Goal: Information Seeking & Learning: Learn about a topic

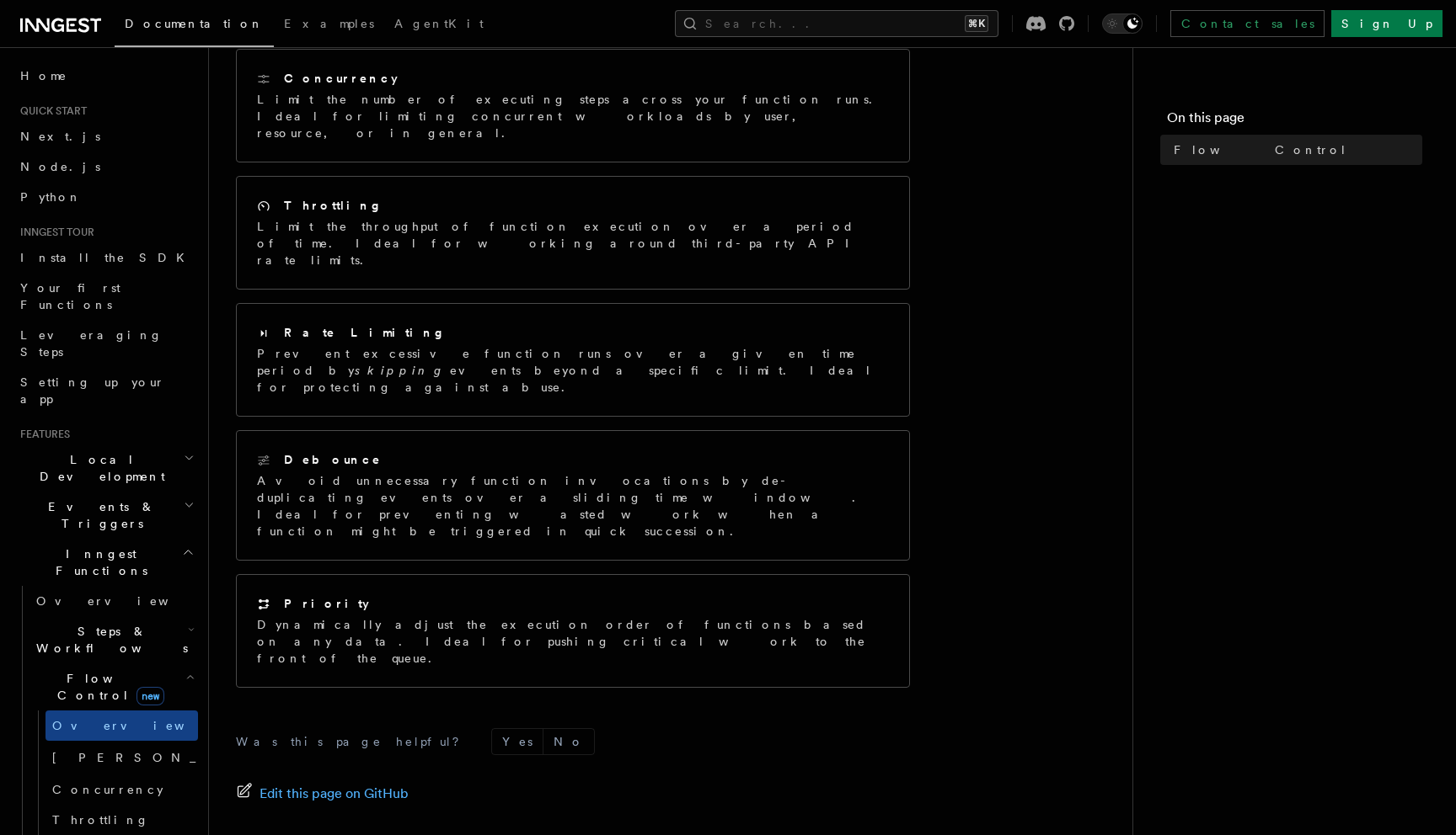
scroll to position [327, 0]
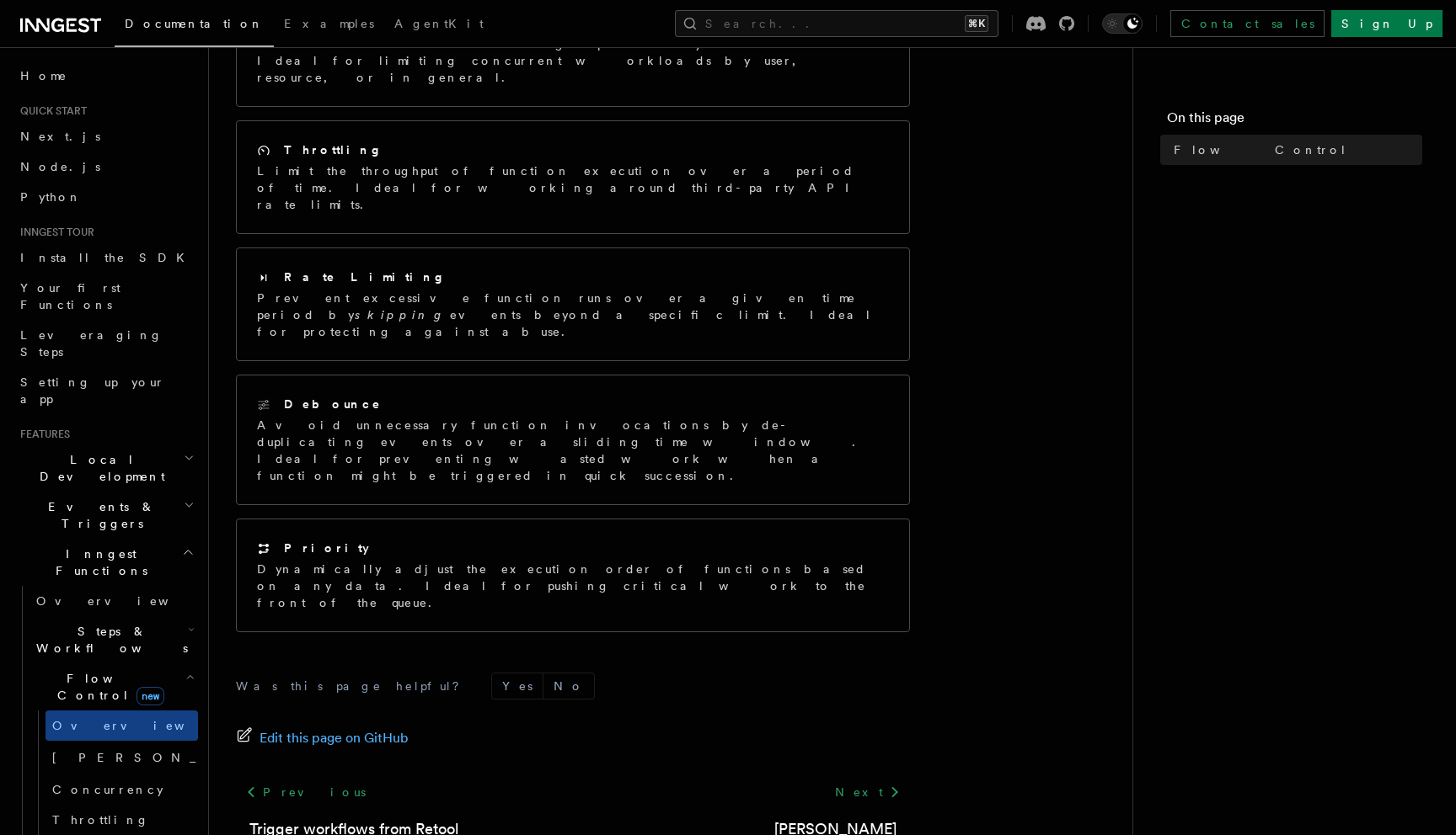
click at [87, 623] on span "Steps & Workflows" at bounding box center [108, 640] width 159 height 34
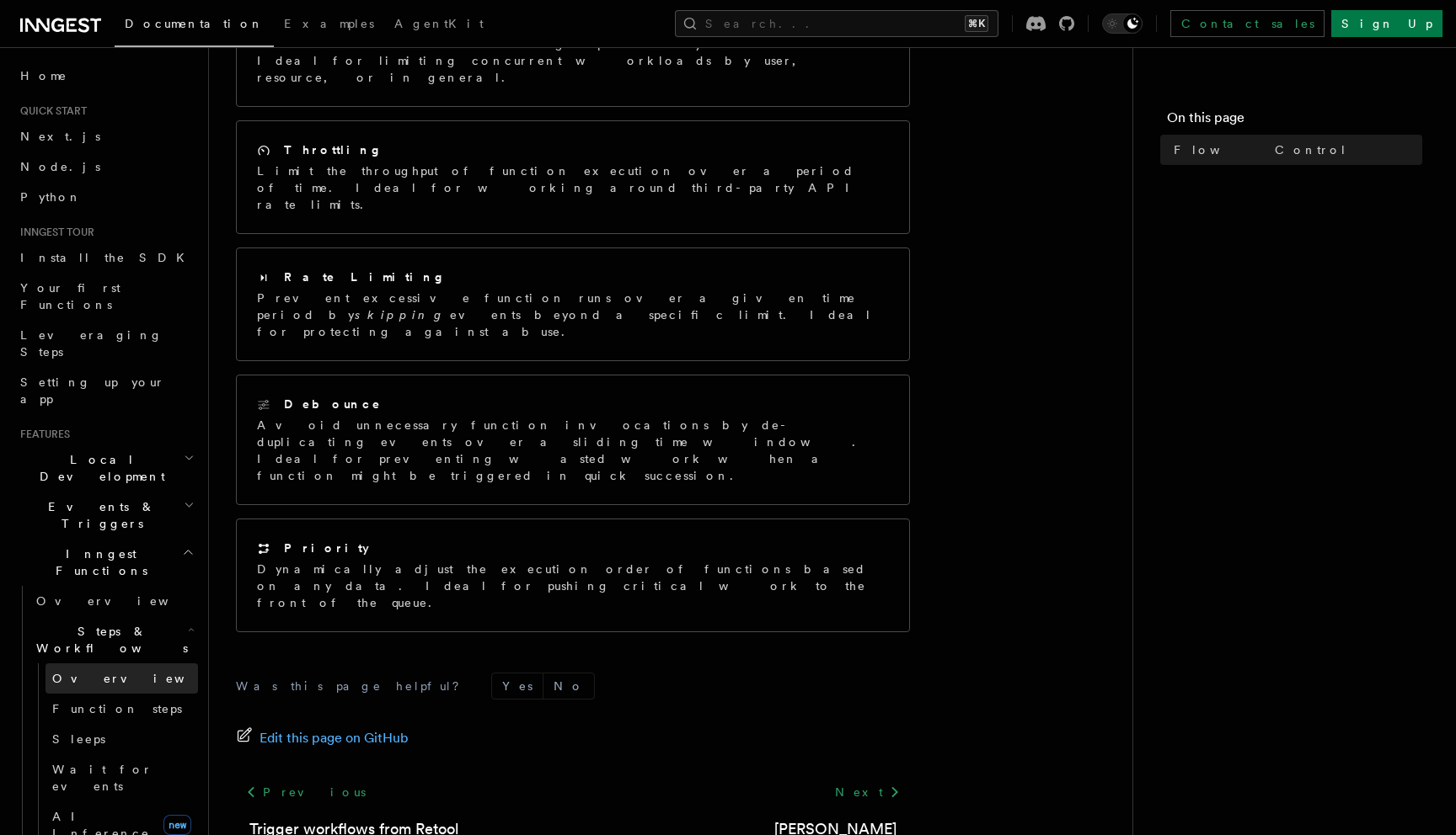
click at [83, 671] on span "Overview" at bounding box center [138, 678] width 173 height 14
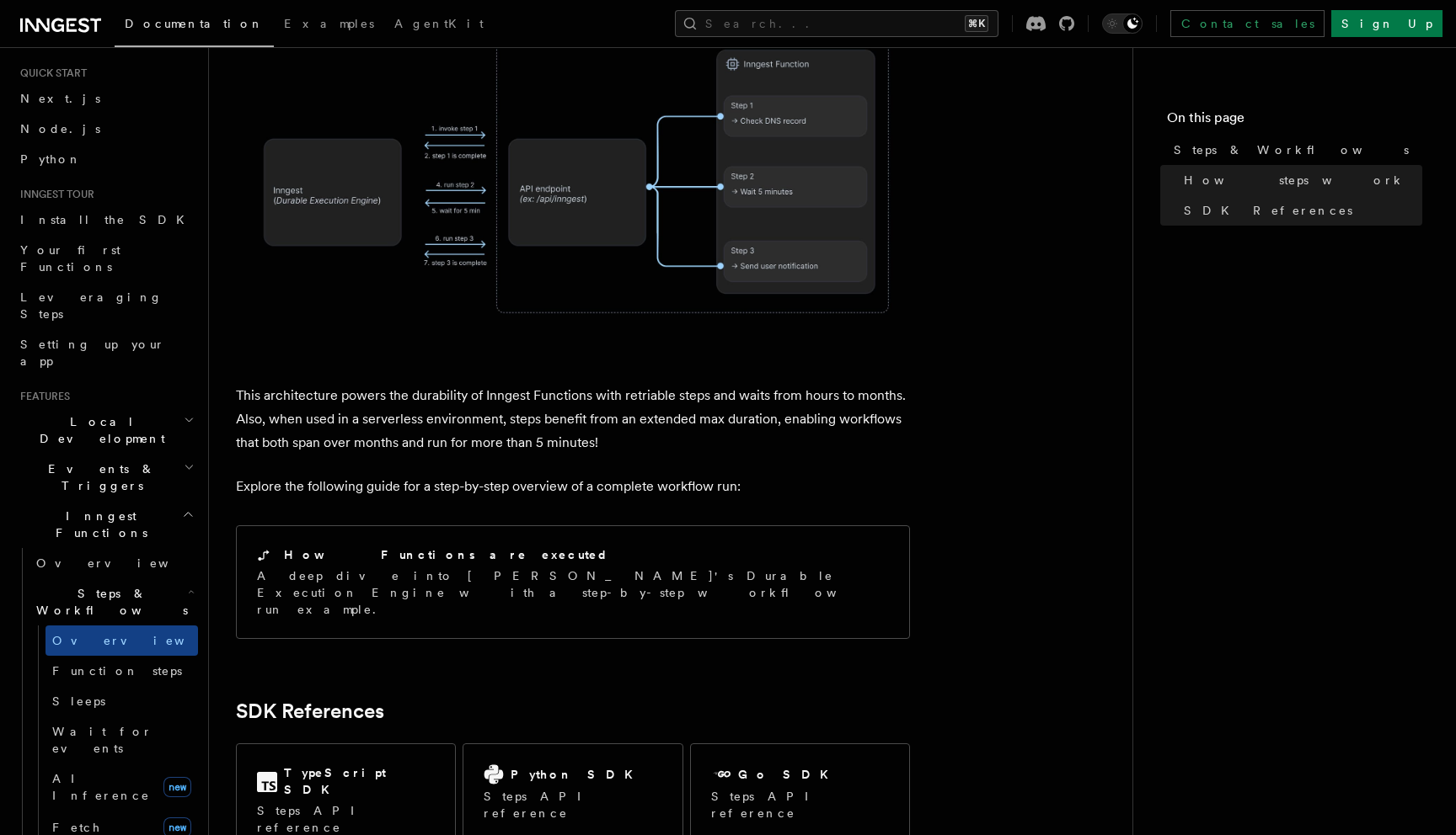
scroll to position [59, 0]
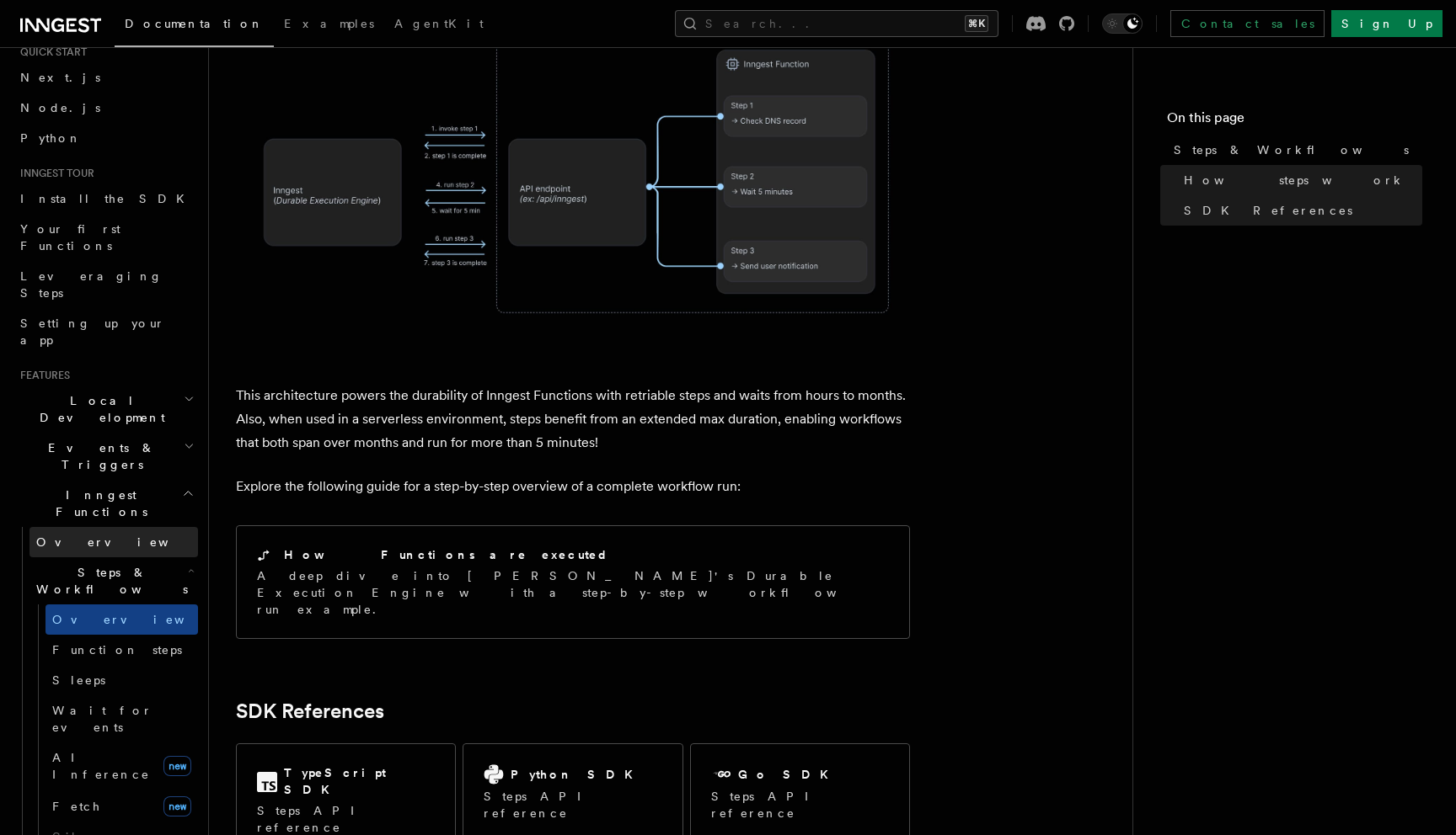
click at [66, 535] on span "Overview" at bounding box center [122, 542] width 173 height 14
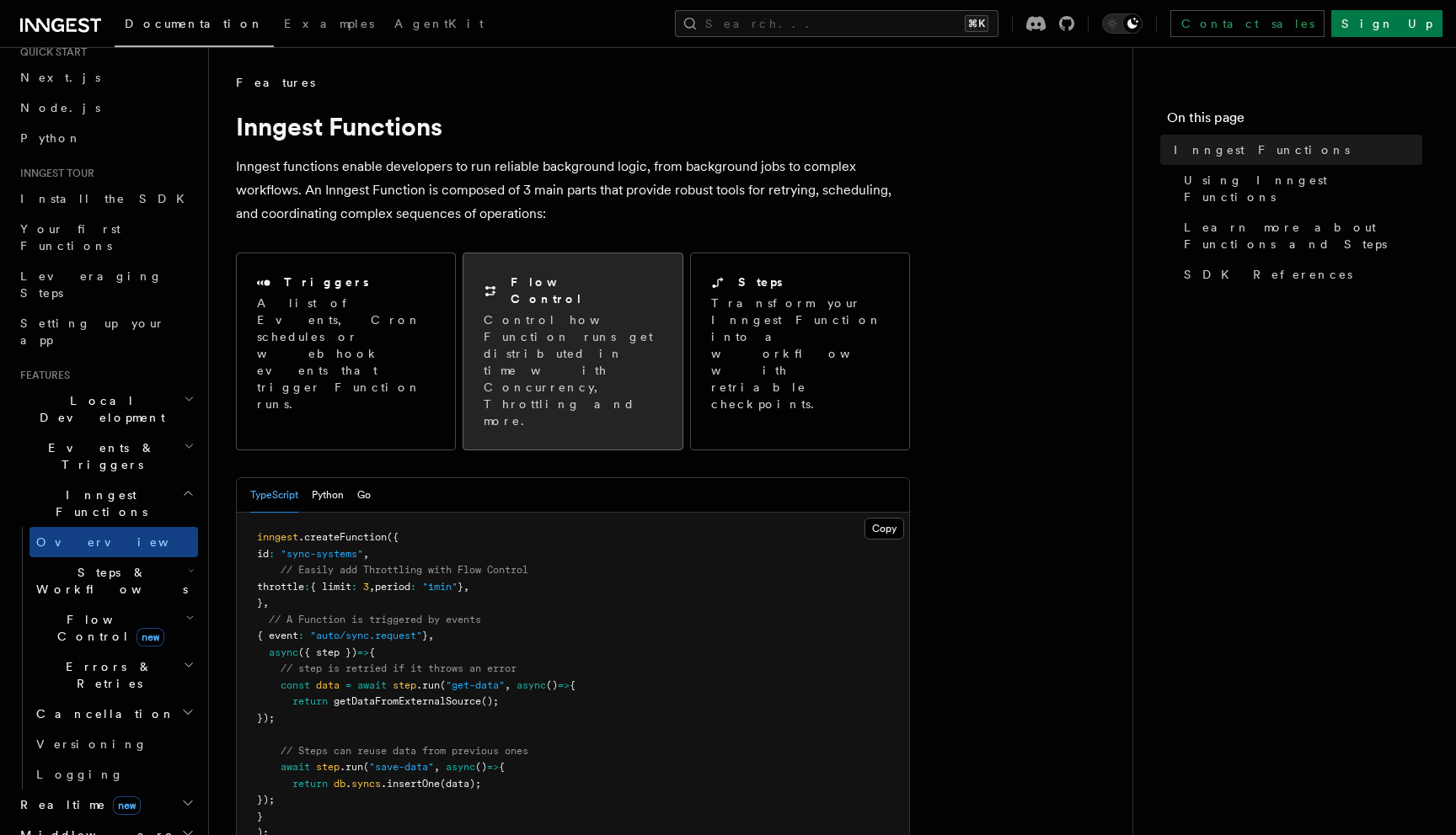
click at [565, 342] on p "Control how Function runs get distributed in time with Concurrency, Throttling …" at bounding box center [573, 371] width 178 height 118
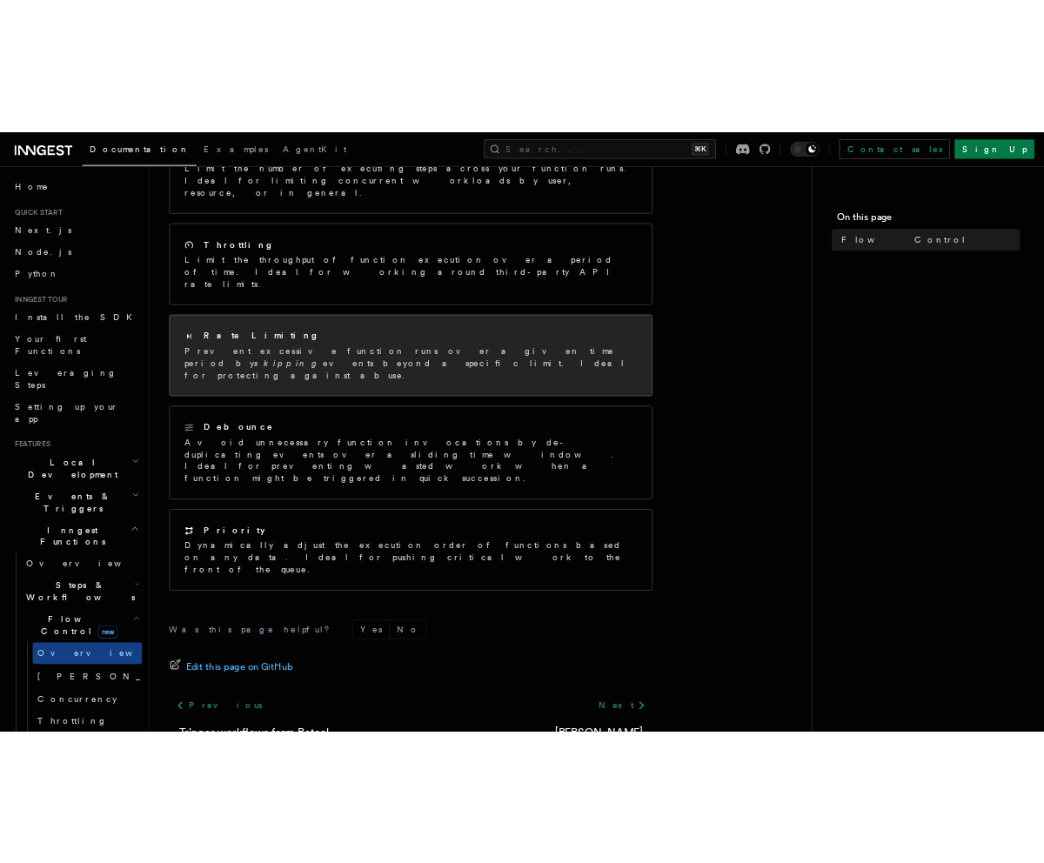
scroll to position [338, 0]
